Goal: Find specific page/section: Find specific page/section

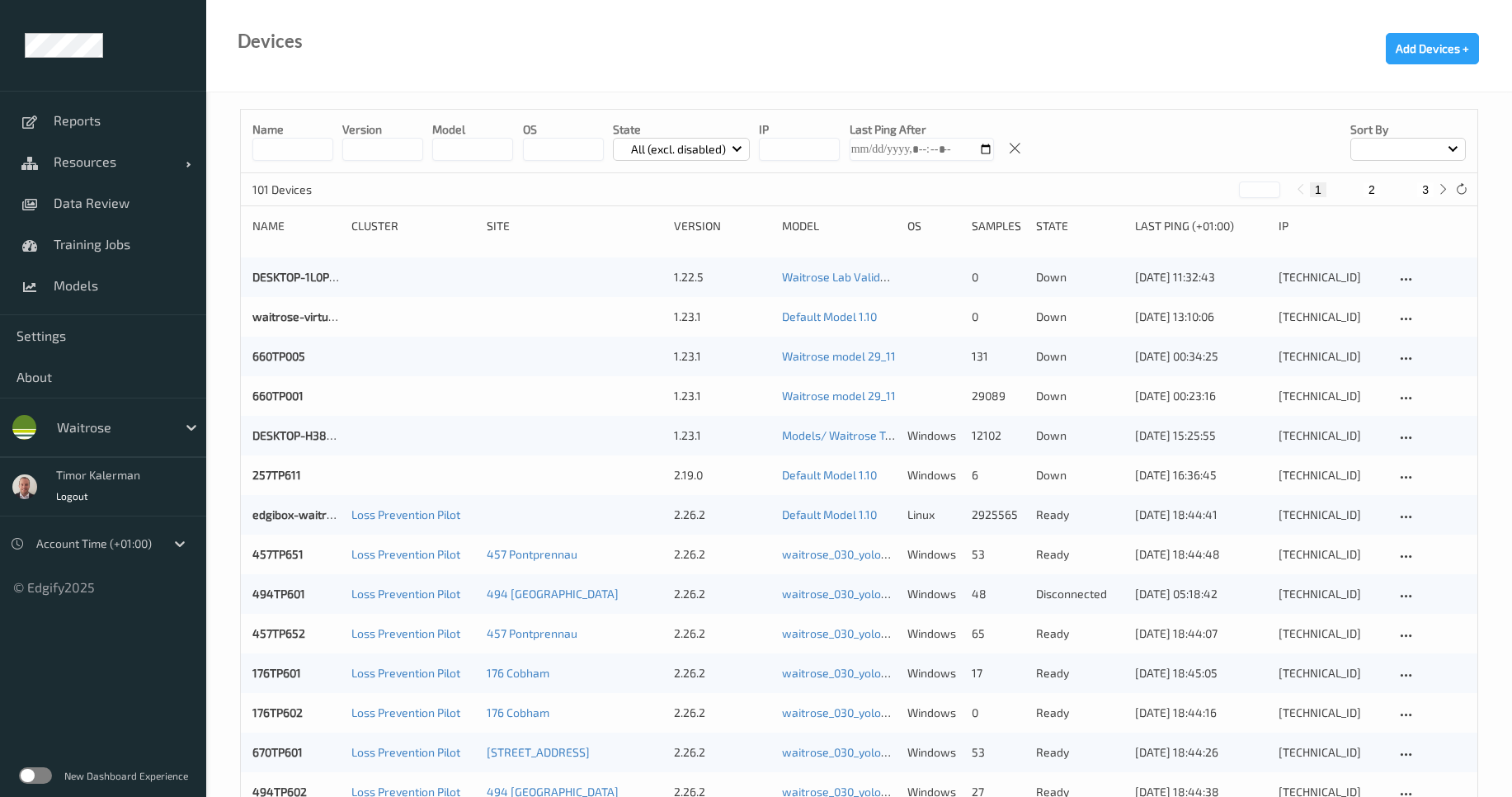
click at [130, 413] on div "waitrose" at bounding box center [127, 427] width 157 height 31
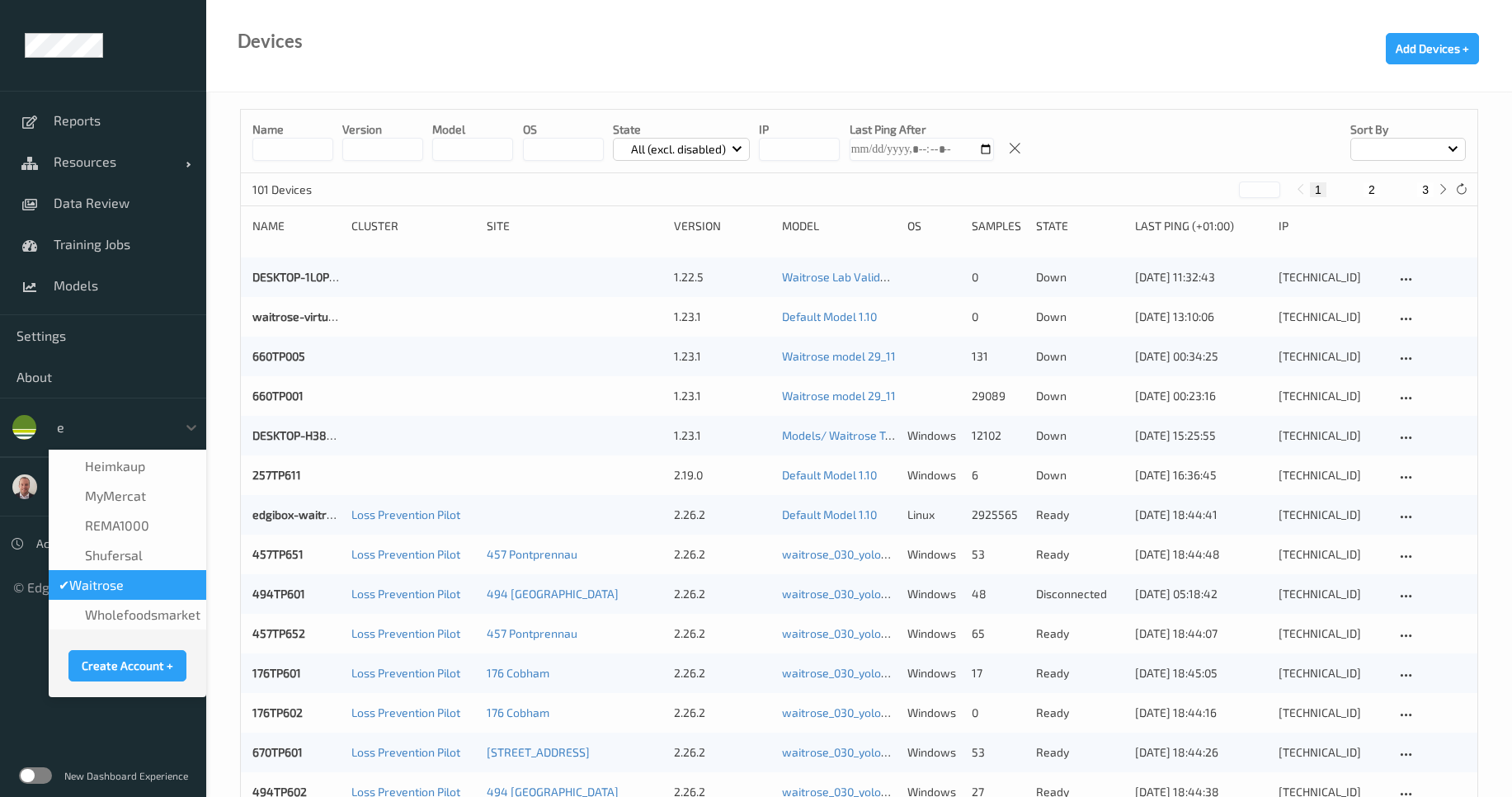
scroll to position [205, 0]
type input "ed"
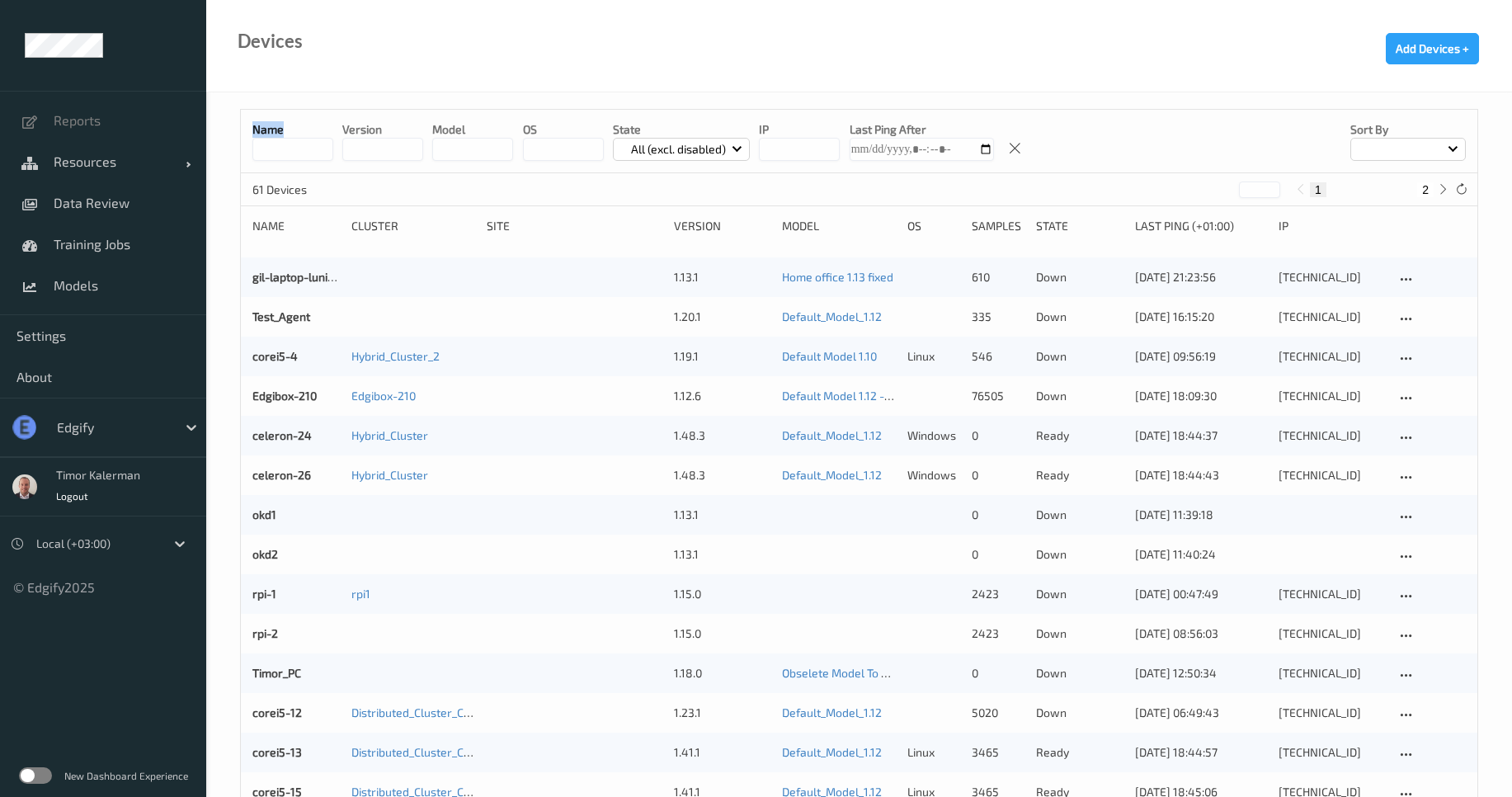
drag, startPoint x: 301, startPoint y: 165, endPoint x: 302, endPoint y: 150, distance: 15.0
click at [301, 155] on div "Name version model OS State All (excl. disabled) IP Last Ping After Sort by" at bounding box center [860, 141] width 1237 height 63
click at [304, 146] on input at bounding box center [293, 149] width 81 height 24
type input "*******"
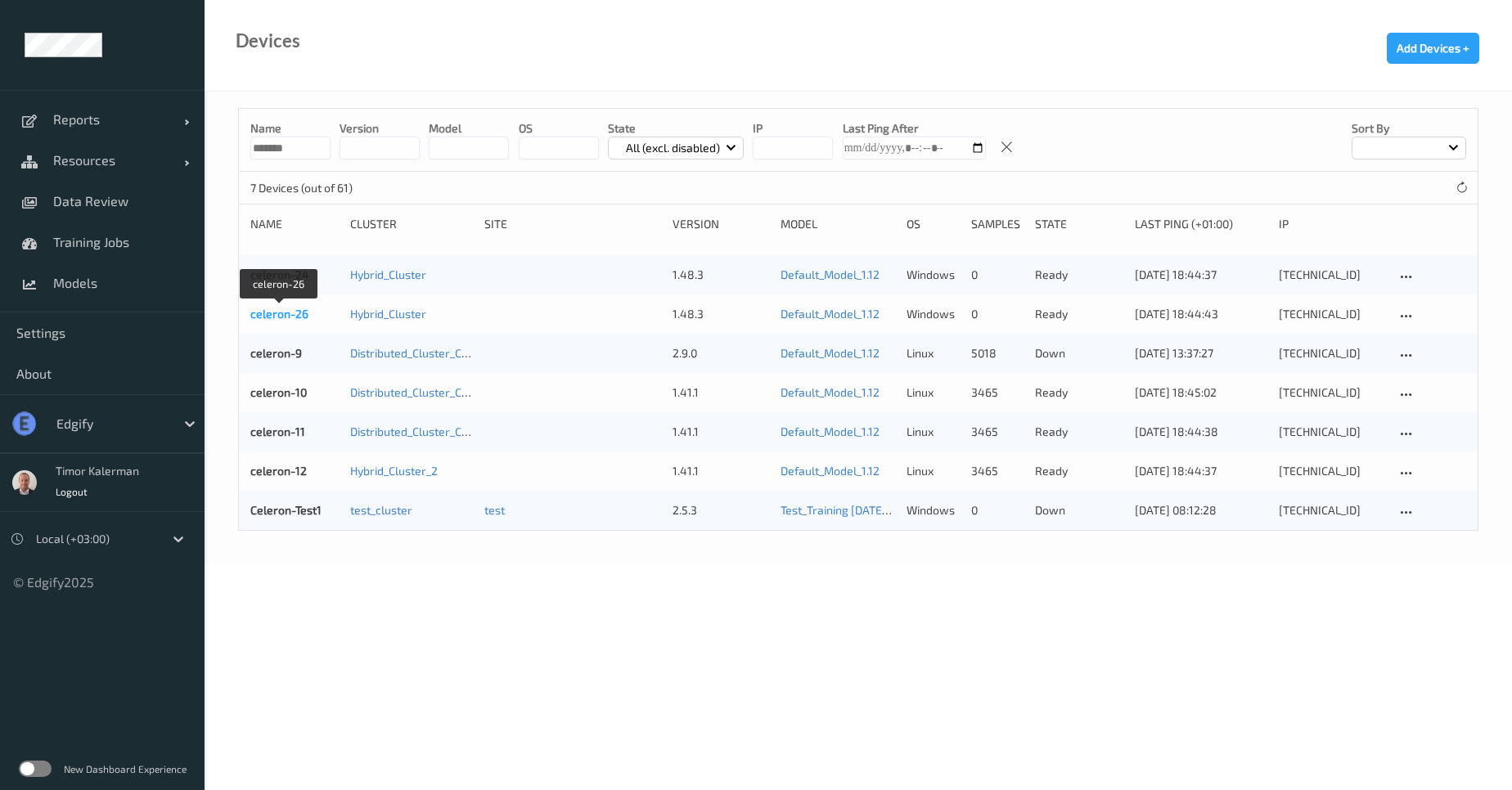
click at [285, 312] on link "celeron-26" at bounding box center [280, 313] width 58 height 14
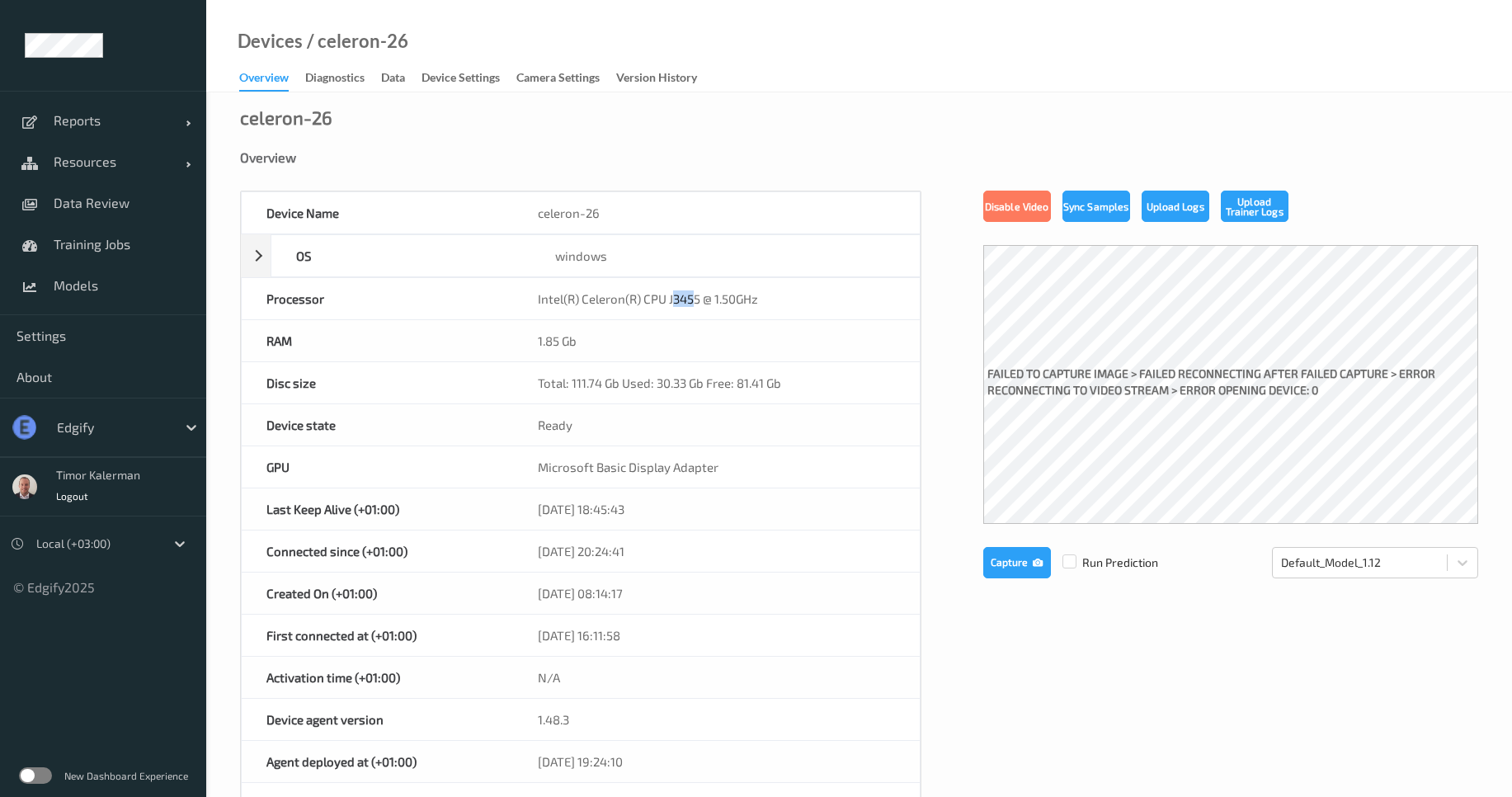
drag, startPoint x: 672, startPoint y: 298, endPoint x: 703, endPoint y: 298, distance: 31.0
click at [701, 298] on div "Intel(R) Celeron(R) CPU J3455 @ 1.50GHz" at bounding box center [715, 299] width 406 height 42
drag, startPoint x: 604, startPoint y: 213, endPoint x: 514, endPoint y: 211, distance: 90.0
click at [514, 211] on div "celeron-26" at bounding box center [715, 213] width 406 height 42
copy div "celeron-26"
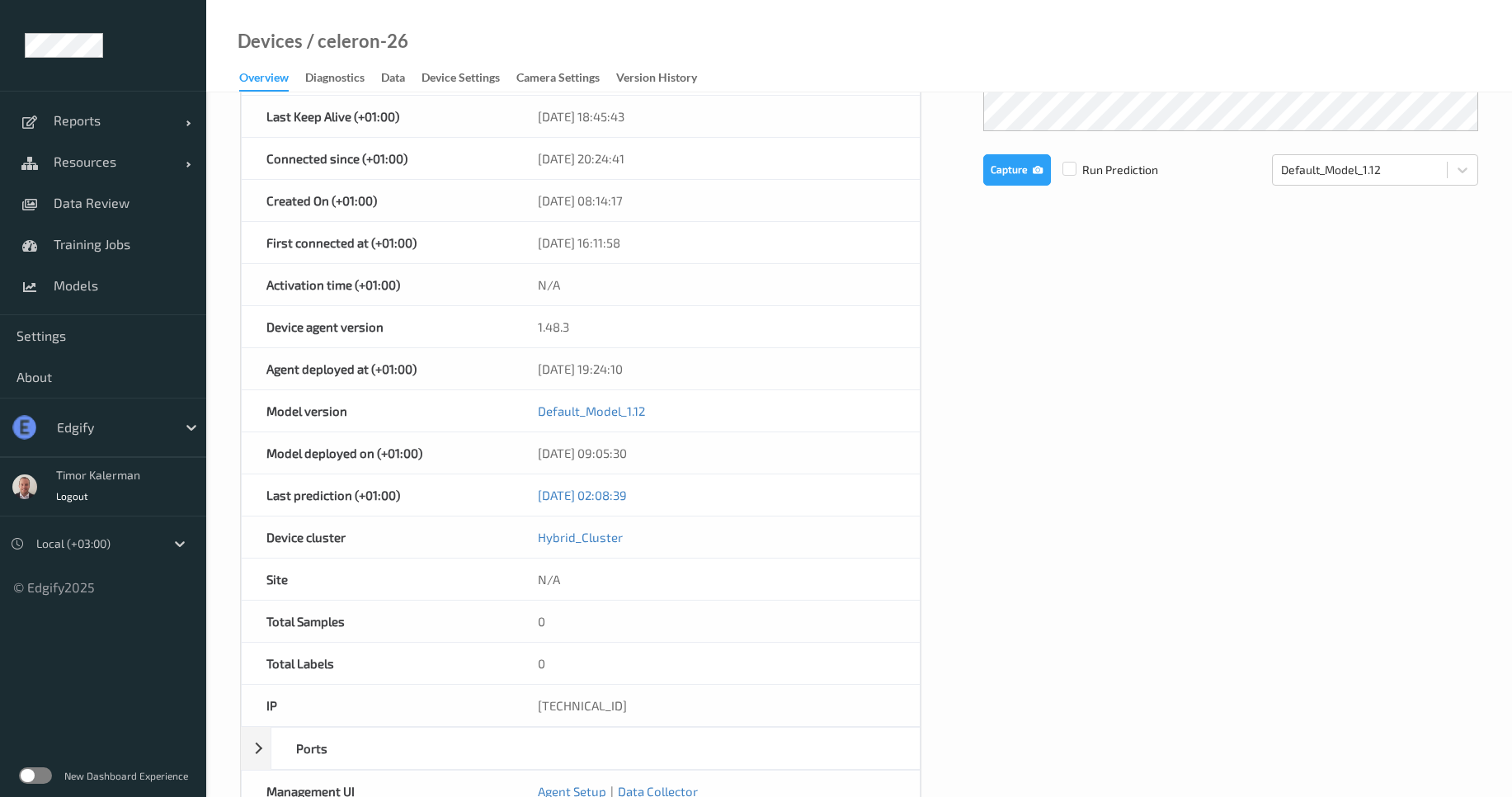
scroll to position [396, 0]
drag, startPoint x: 617, startPoint y: 701, endPoint x: 520, endPoint y: 710, distance: 97.4
click at [520, 710] on div "192.168.150.51" at bounding box center [715, 703] width 406 height 42
copy div "192.168.150.51"
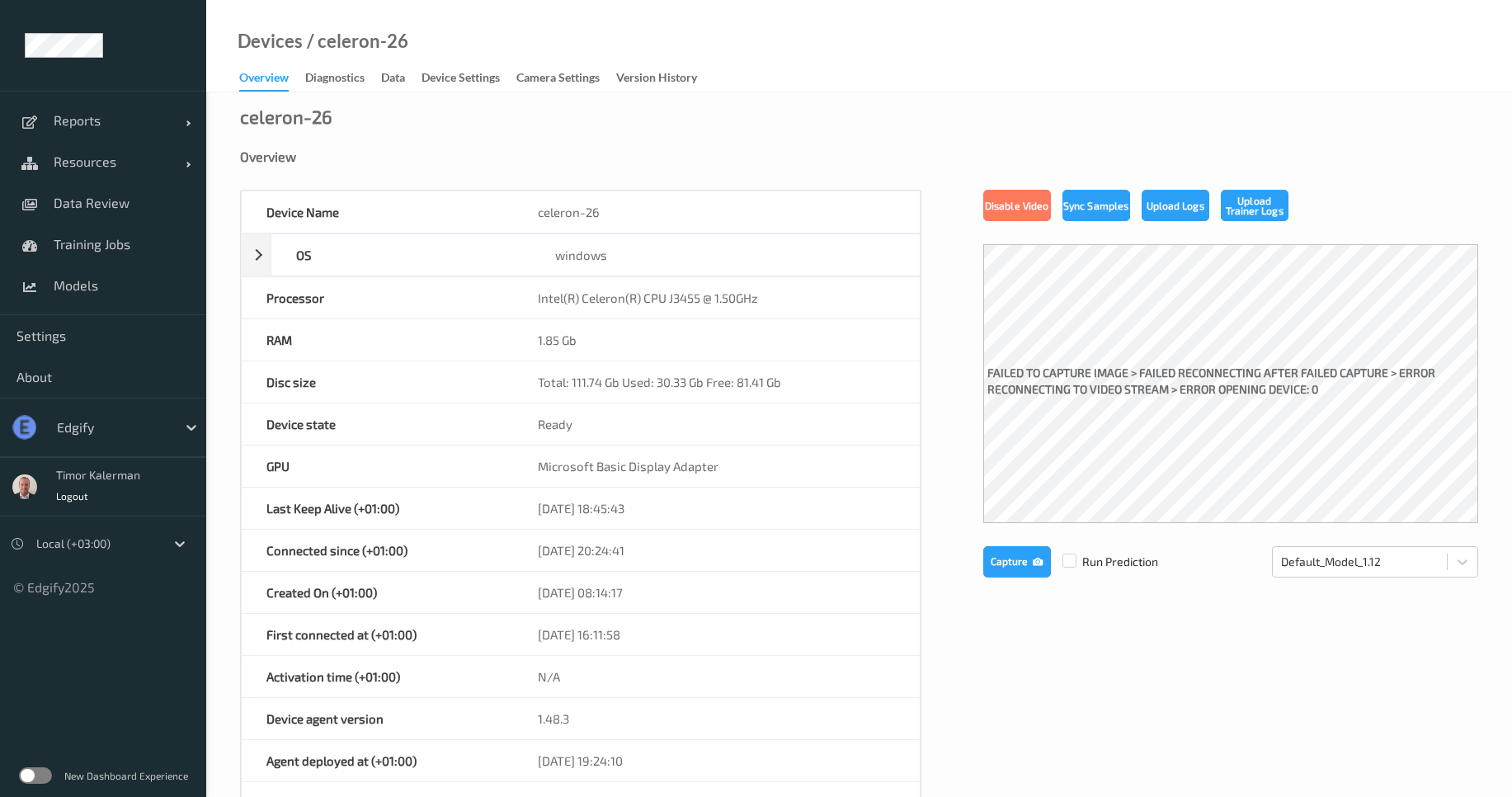
scroll to position [0, 0]
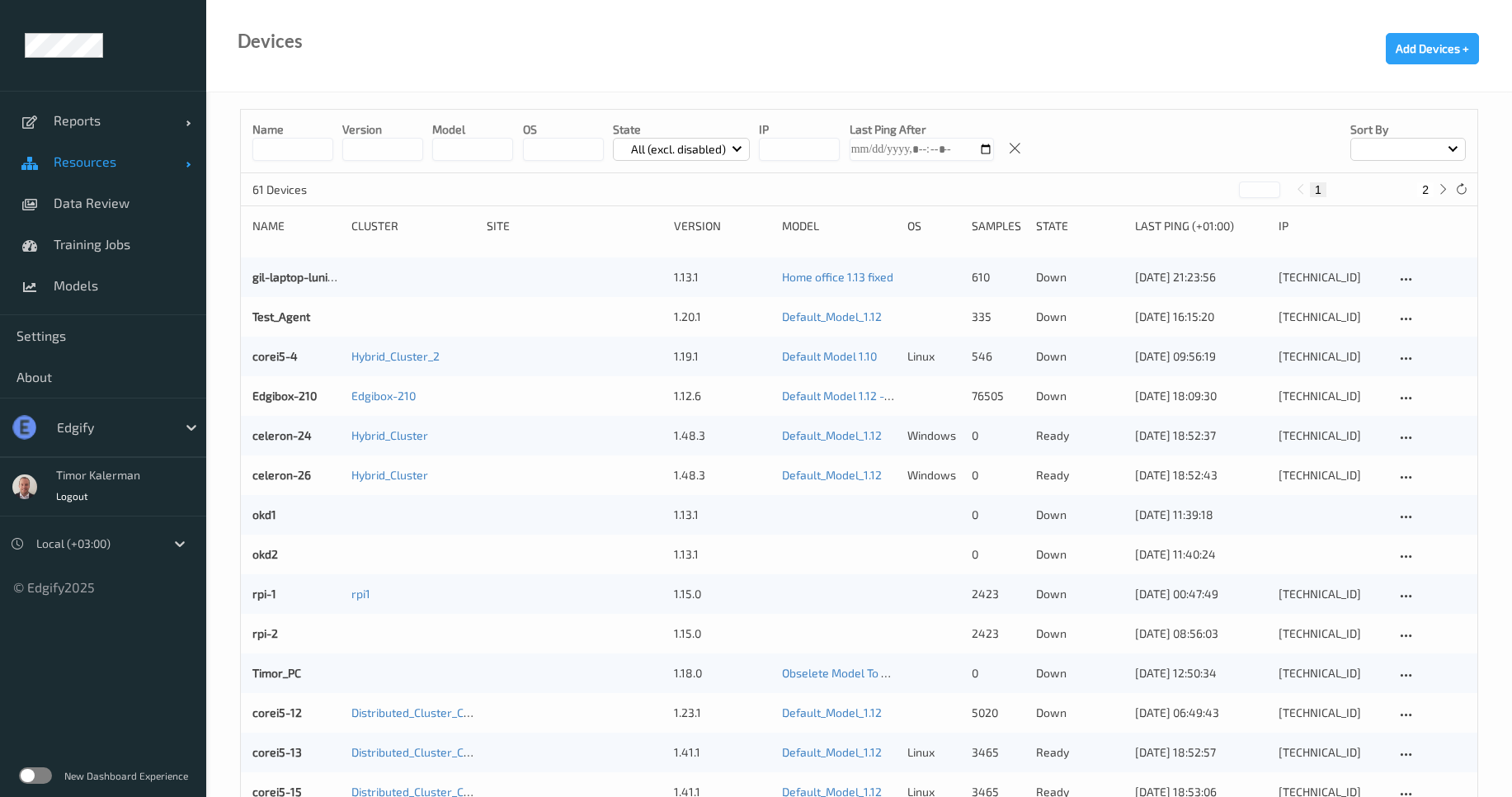
click at [101, 160] on span "Resources" at bounding box center [120, 162] width 132 height 17
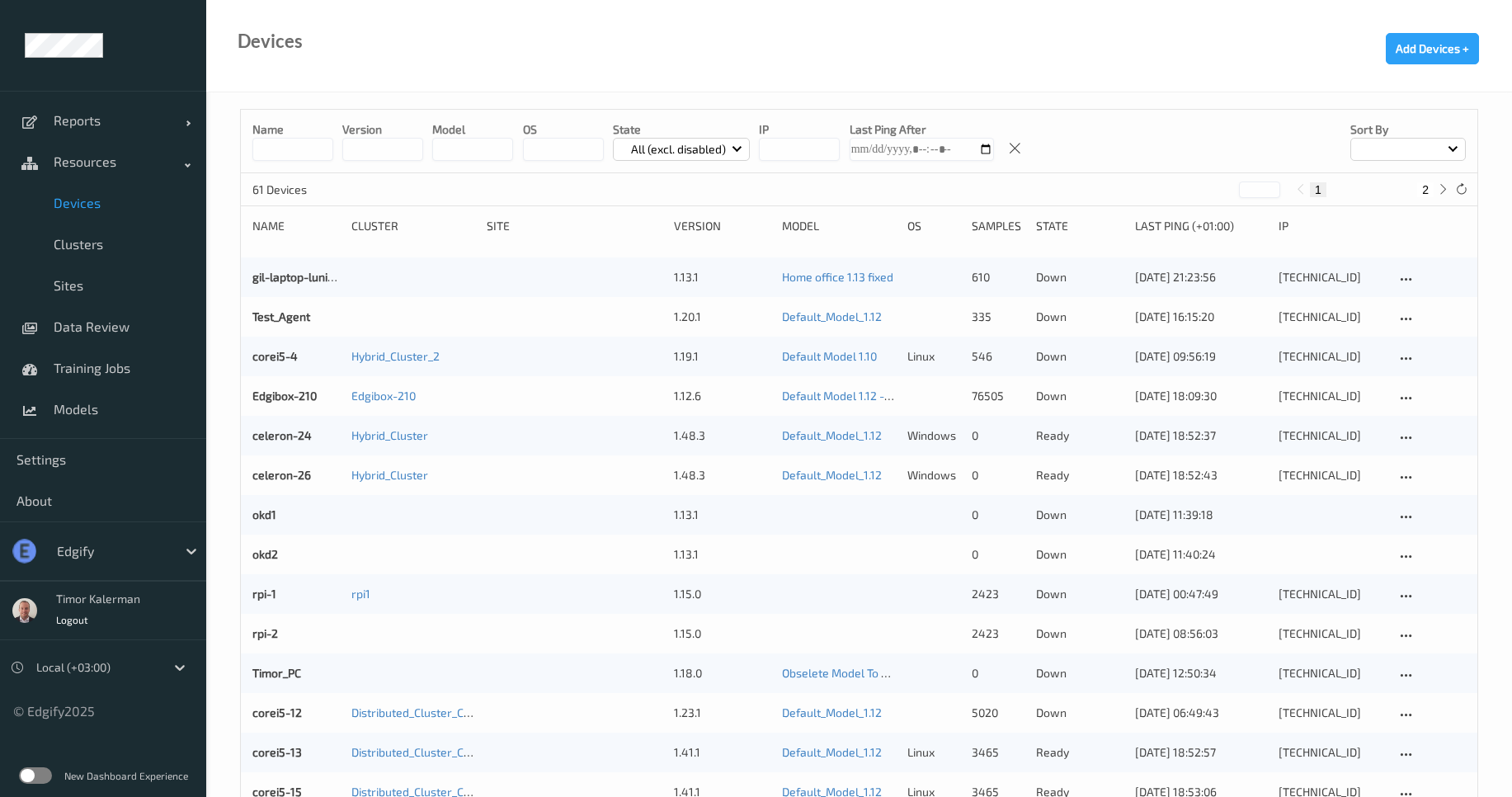
click at [101, 213] on link "Devices" at bounding box center [103, 203] width 206 height 42
click at [310, 140] on input at bounding box center [293, 149] width 81 height 24
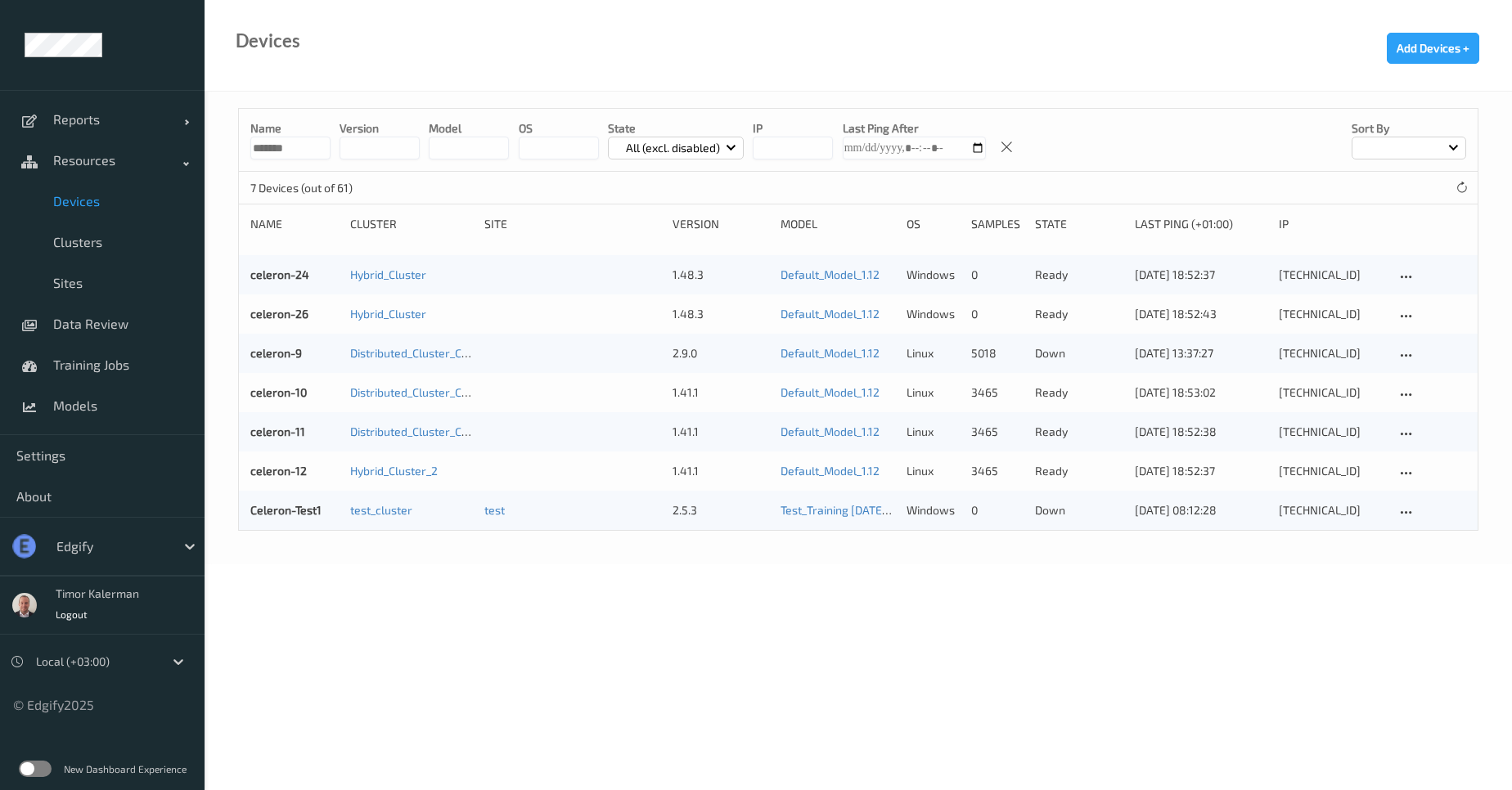
type input "*******"
click at [491, 608] on body "Reports Default Report Customized Report Resources Devices Clusters Sites Data …" at bounding box center [756, 395] width 1512 height 790
click at [289, 316] on link "celeron-26" at bounding box center [280, 313] width 58 height 14
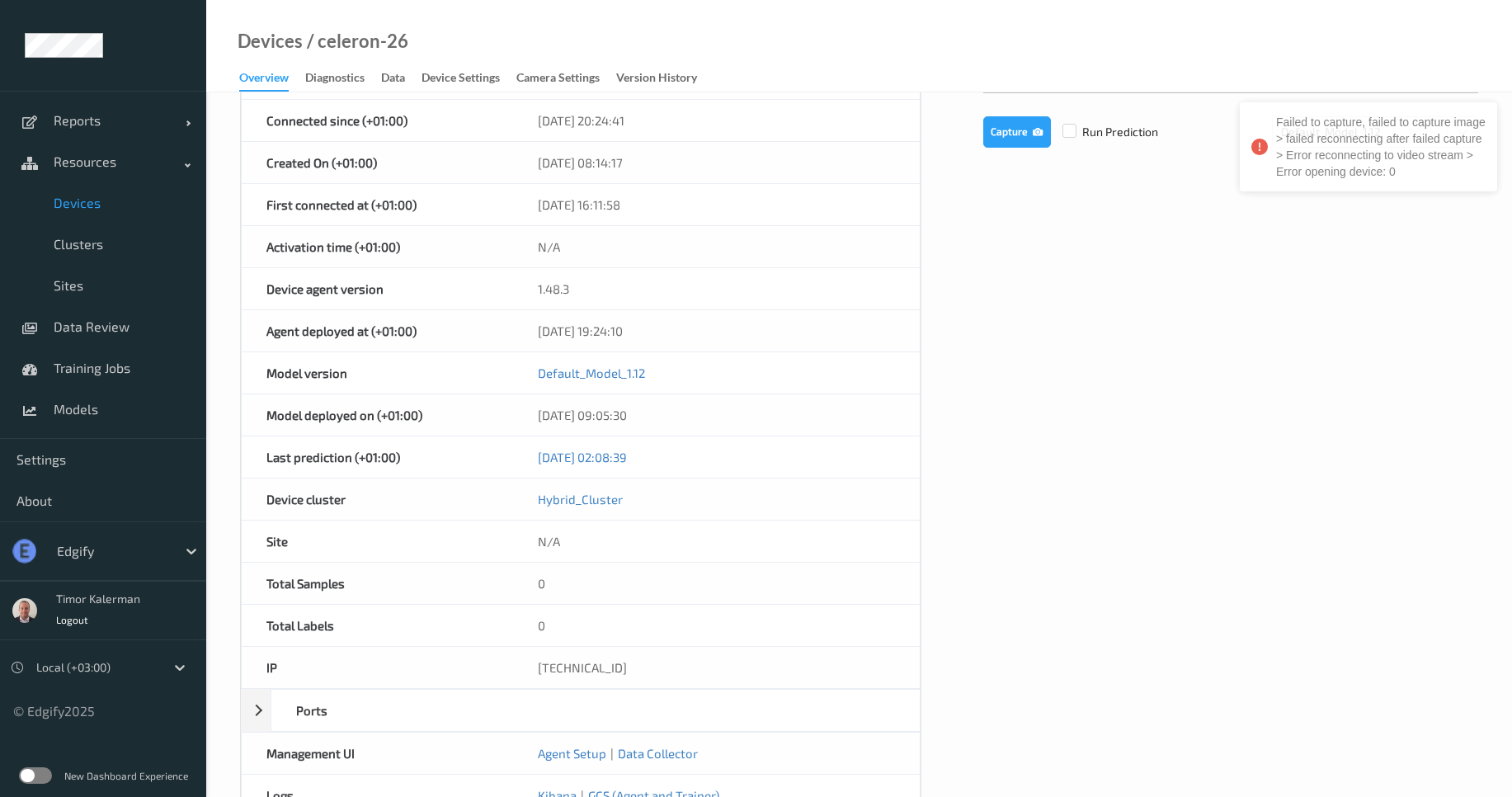
scroll to position [396, 0]
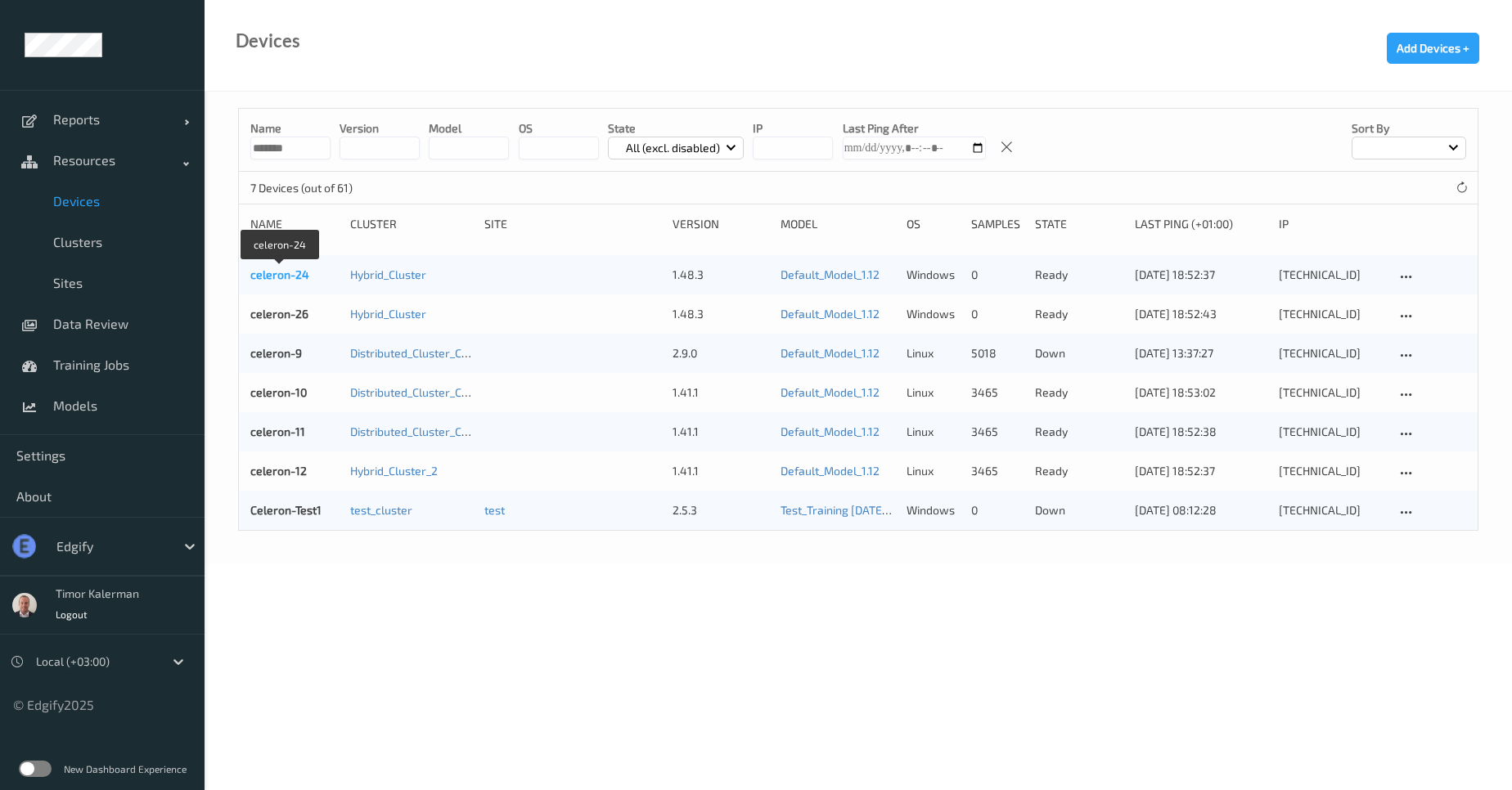
click at [279, 279] on link "celeron-24" at bounding box center [280, 274] width 59 height 14
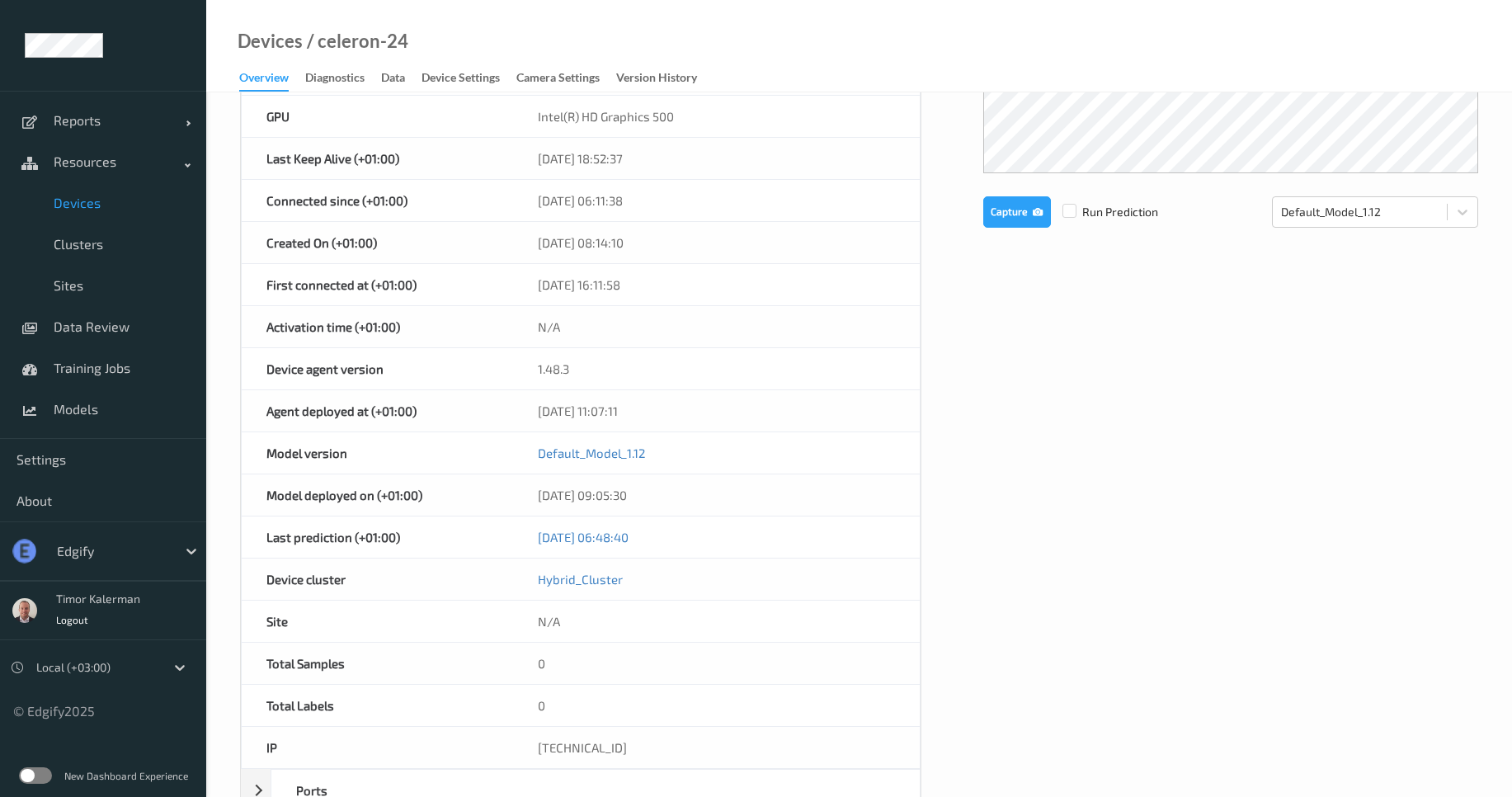
scroll to position [595, 0]
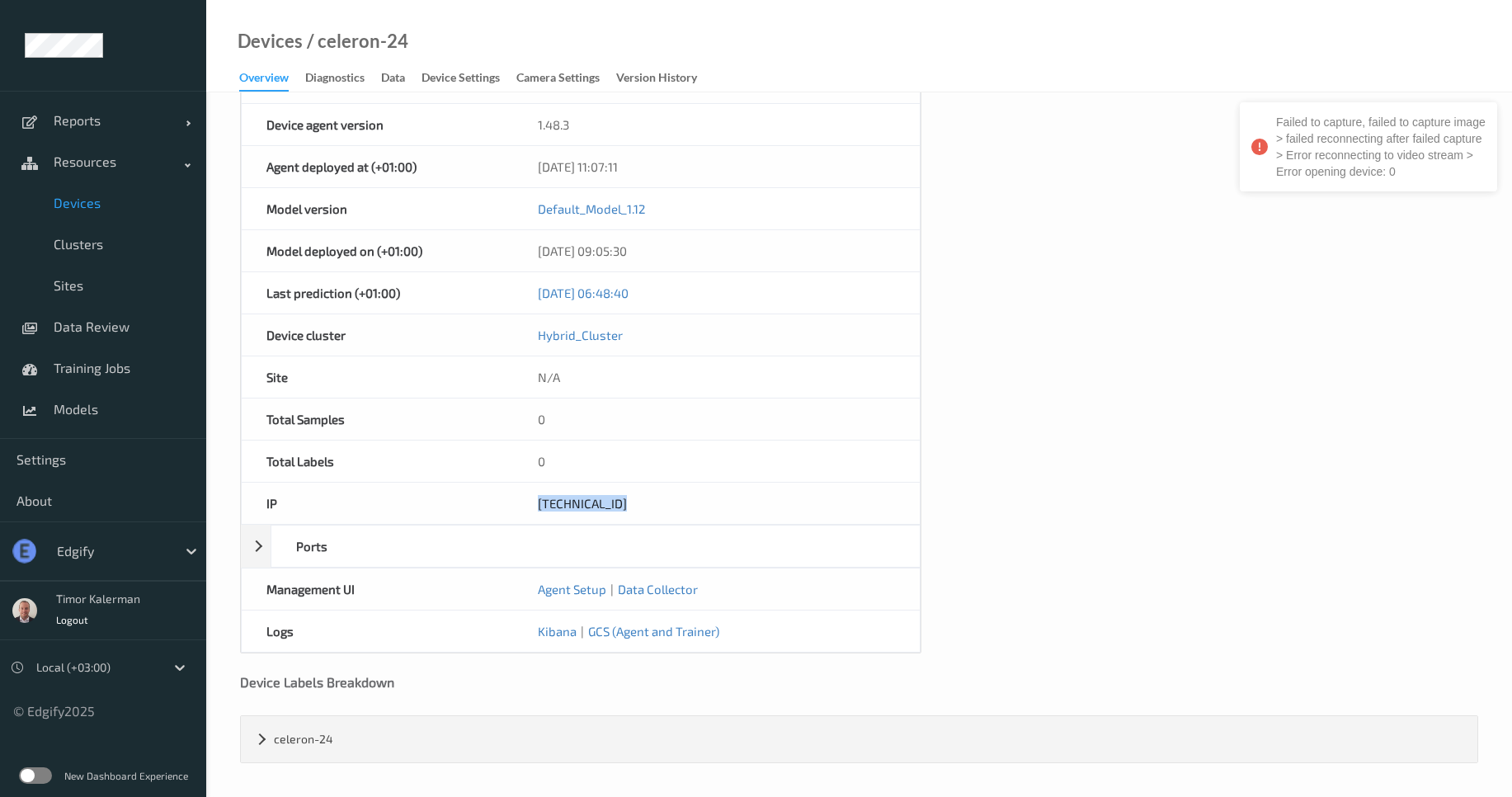
drag, startPoint x: 624, startPoint y: 515, endPoint x: 536, endPoint y: 508, distance: 88.3
click at [536, 508] on div "192.168.150.94" at bounding box center [715, 504] width 406 height 42
copy div "192.168.150.94"
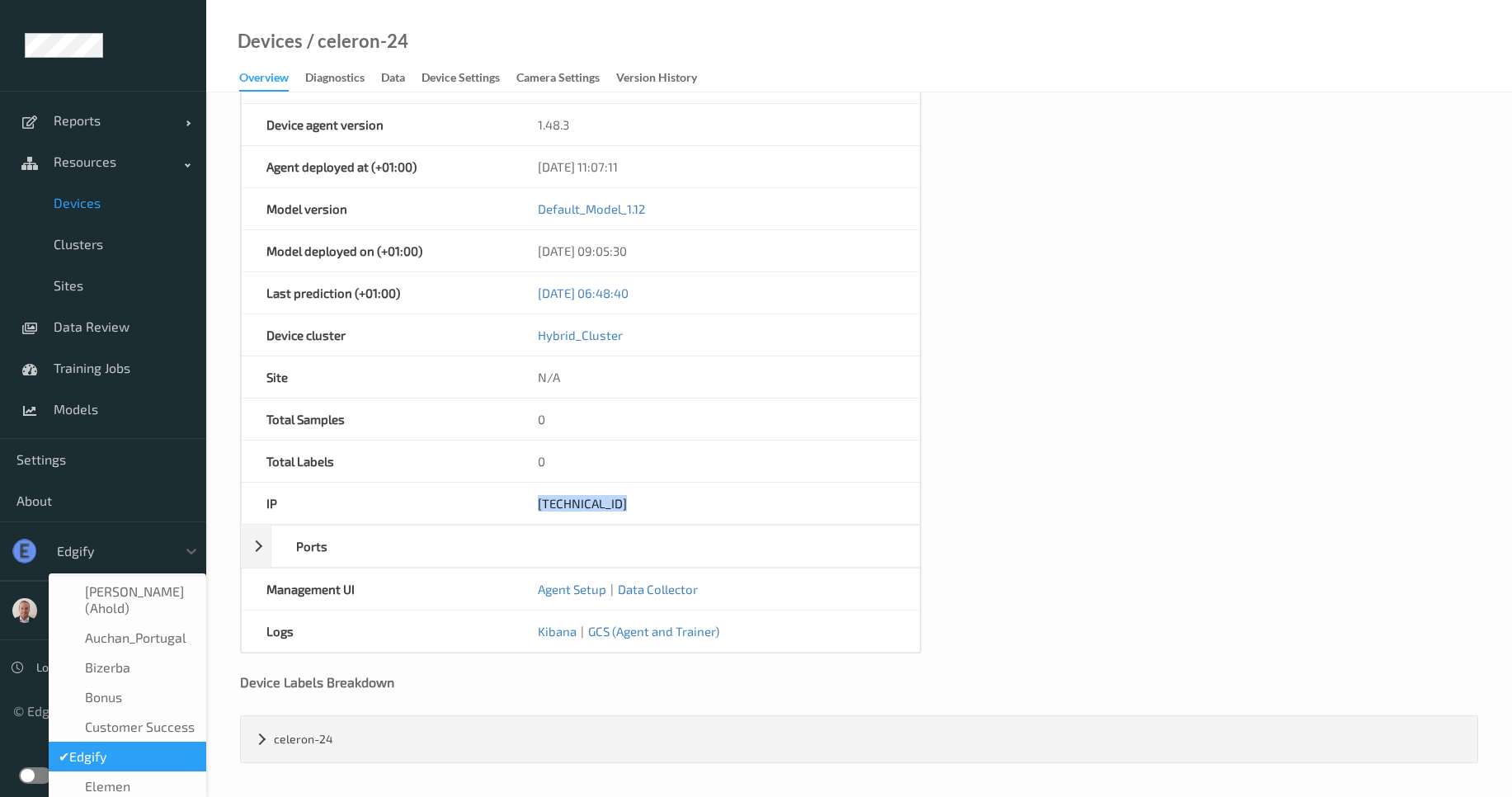
click at [150, 553] on div at bounding box center [112, 551] width 111 height 20
